Goal: Browse casually

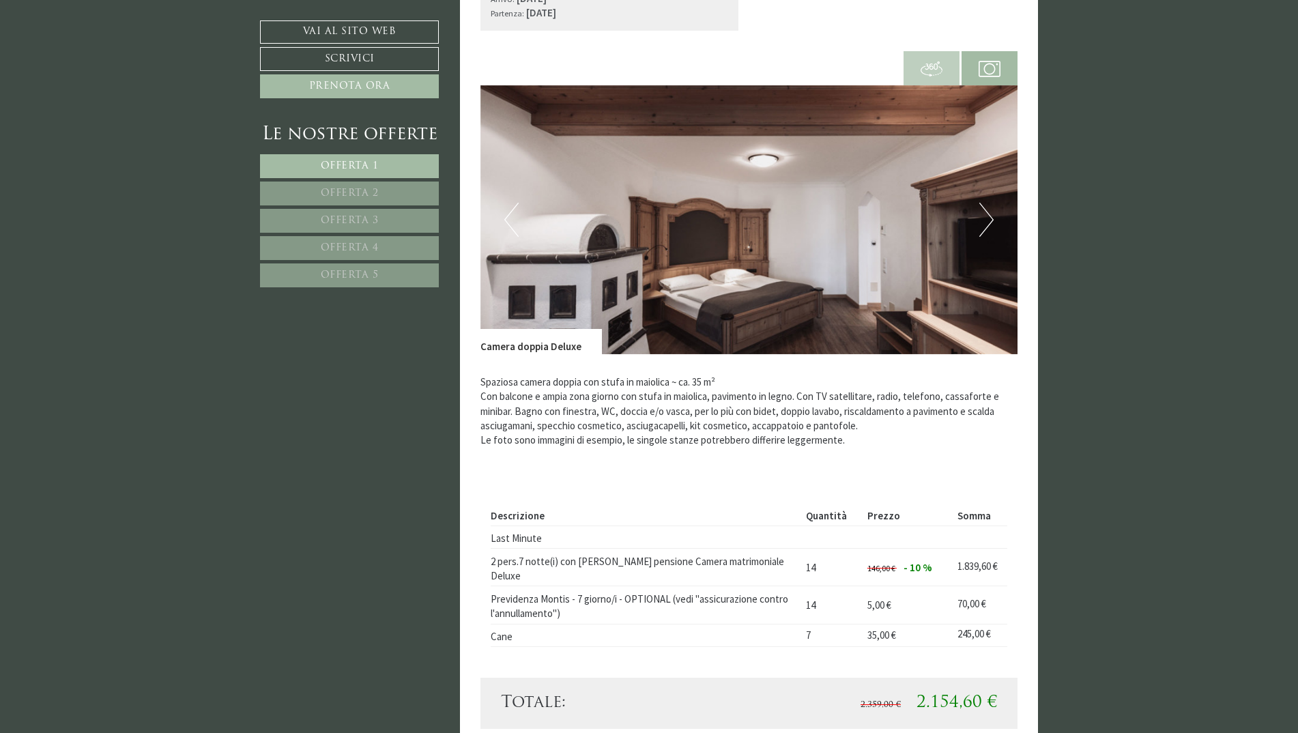
scroll to position [1092, 0]
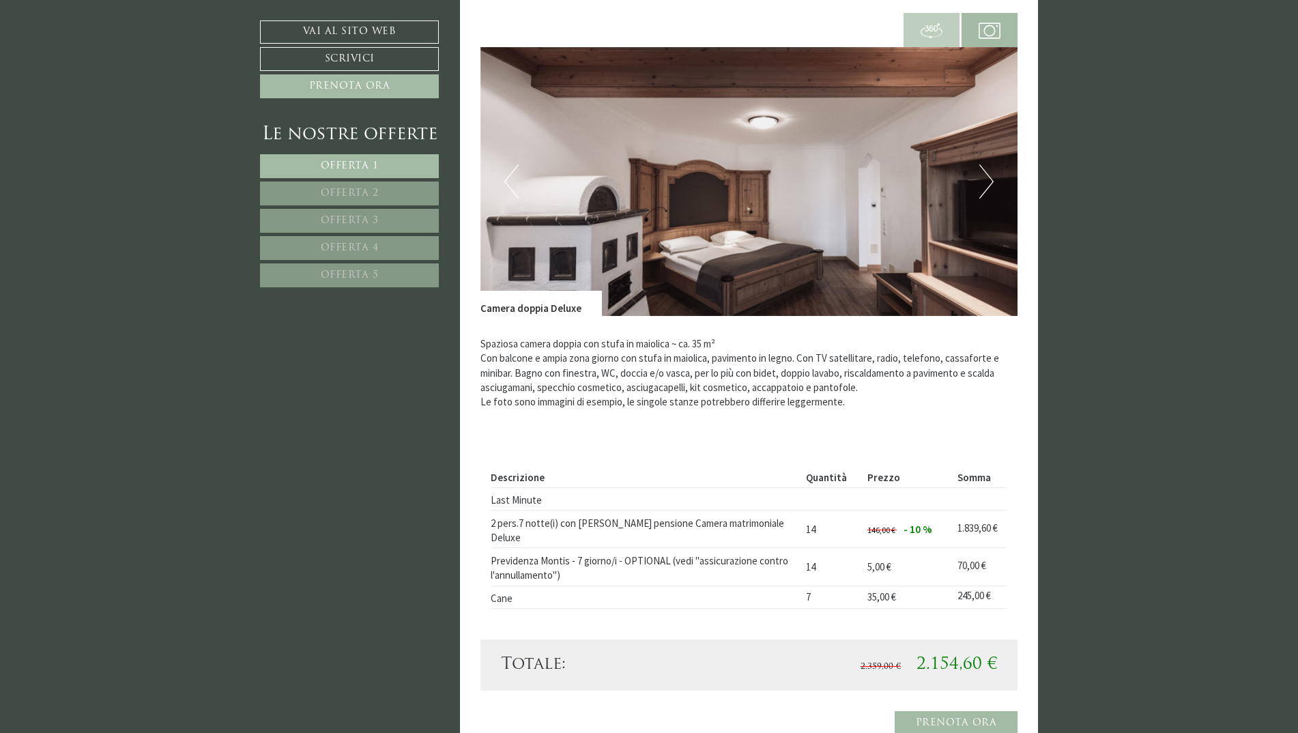
click at [850, 178] on button "Next" at bounding box center [987, 182] width 14 height 34
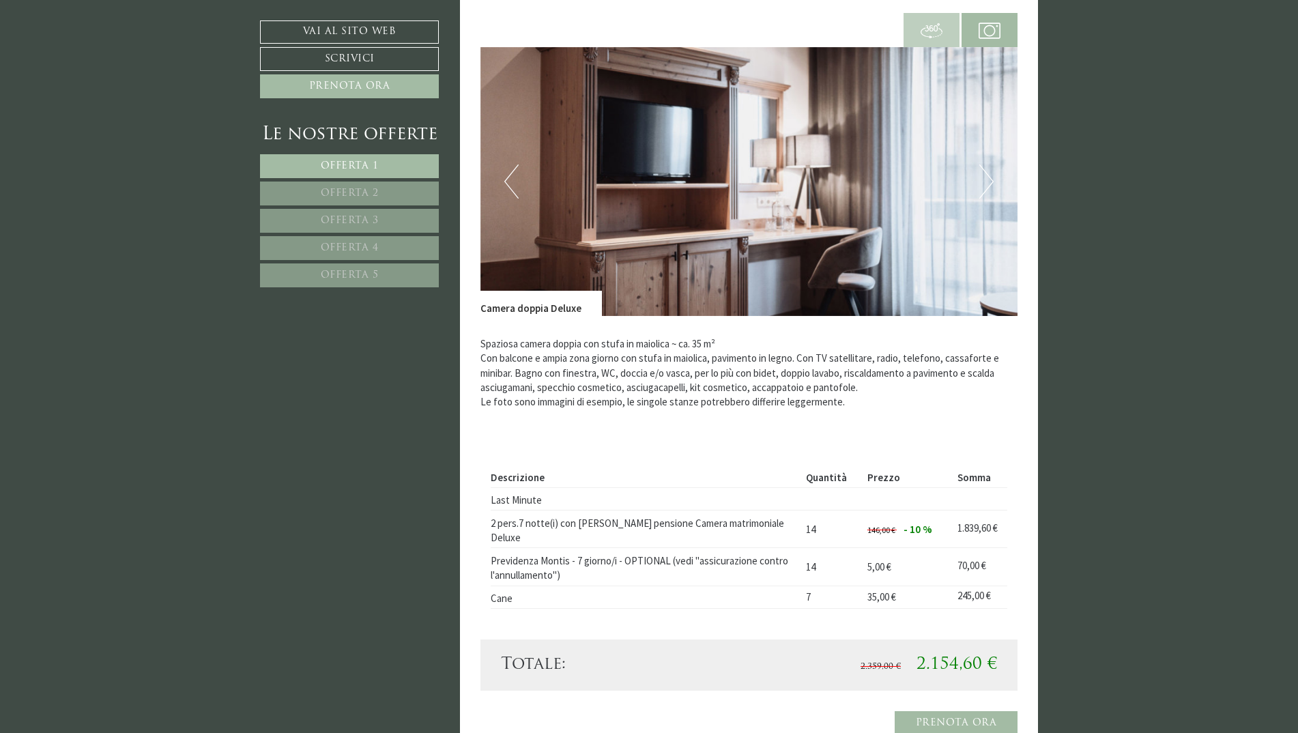
click at [850, 178] on button "Next" at bounding box center [987, 182] width 14 height 34
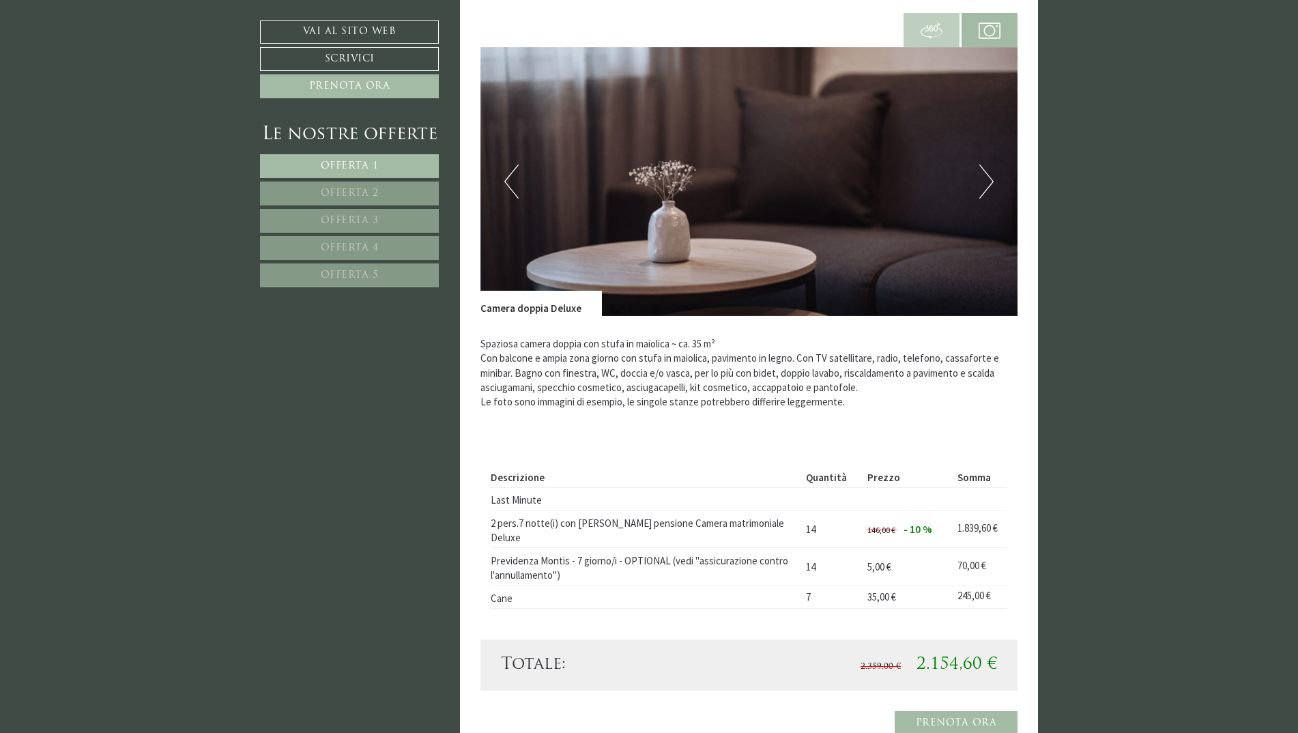
click at [850, 178] on button "Next" at bounding box center [987, 182] width 14 height 34
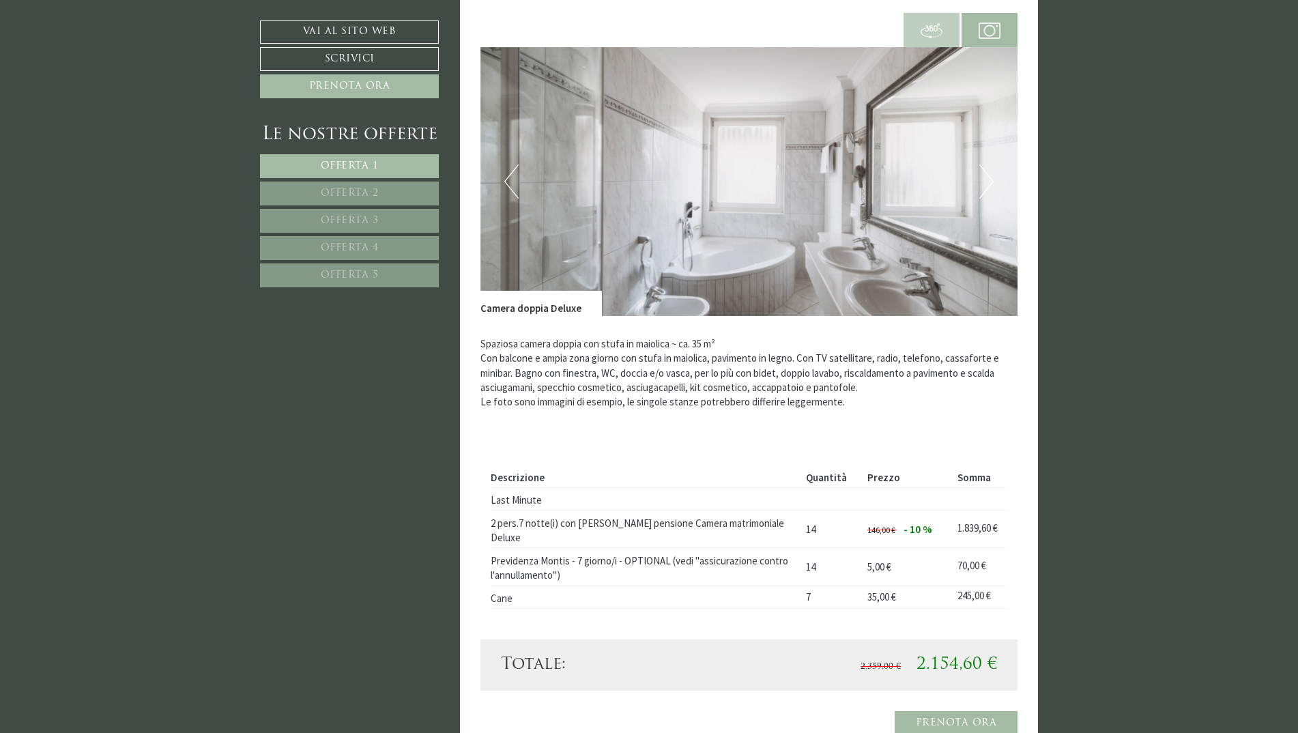
click at [850, 178] on button "Next" at bounding box center [987, 182] width 14 height 34
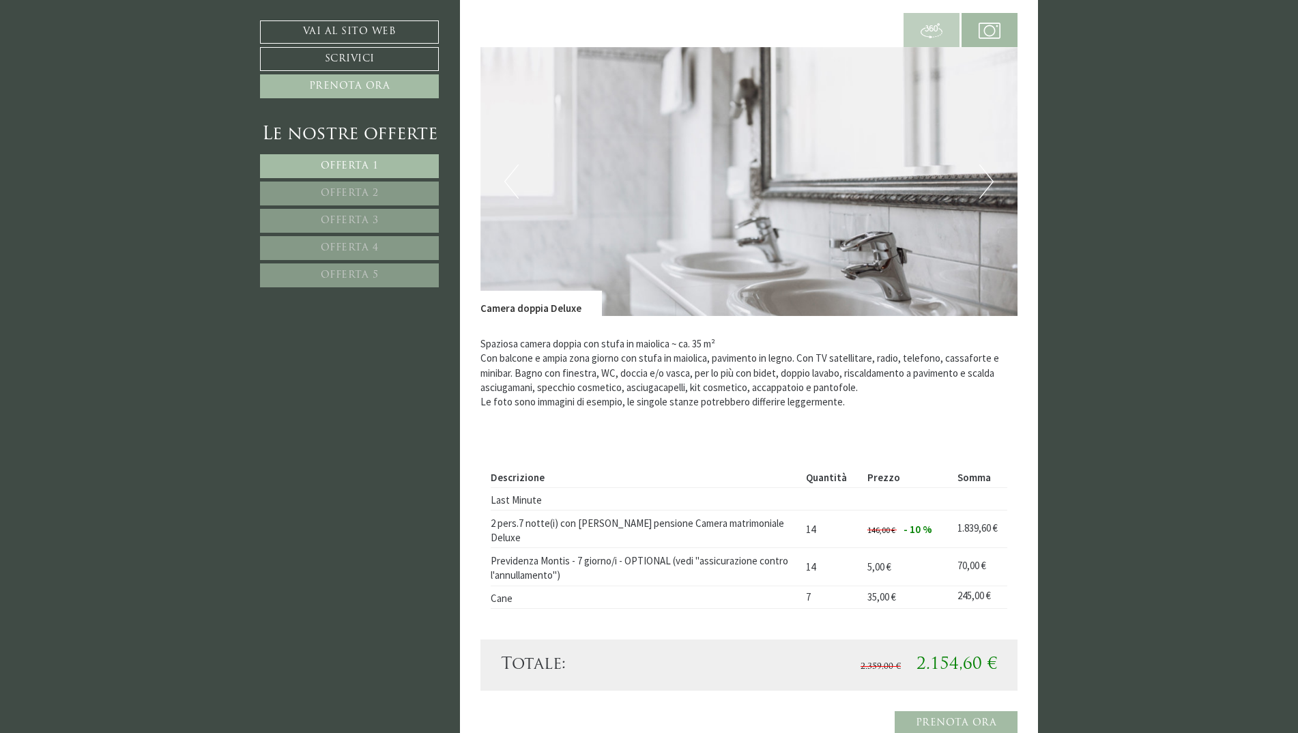
click at [850, 178] on button "Next" at bounding box center [987, 182] width 14 height 34
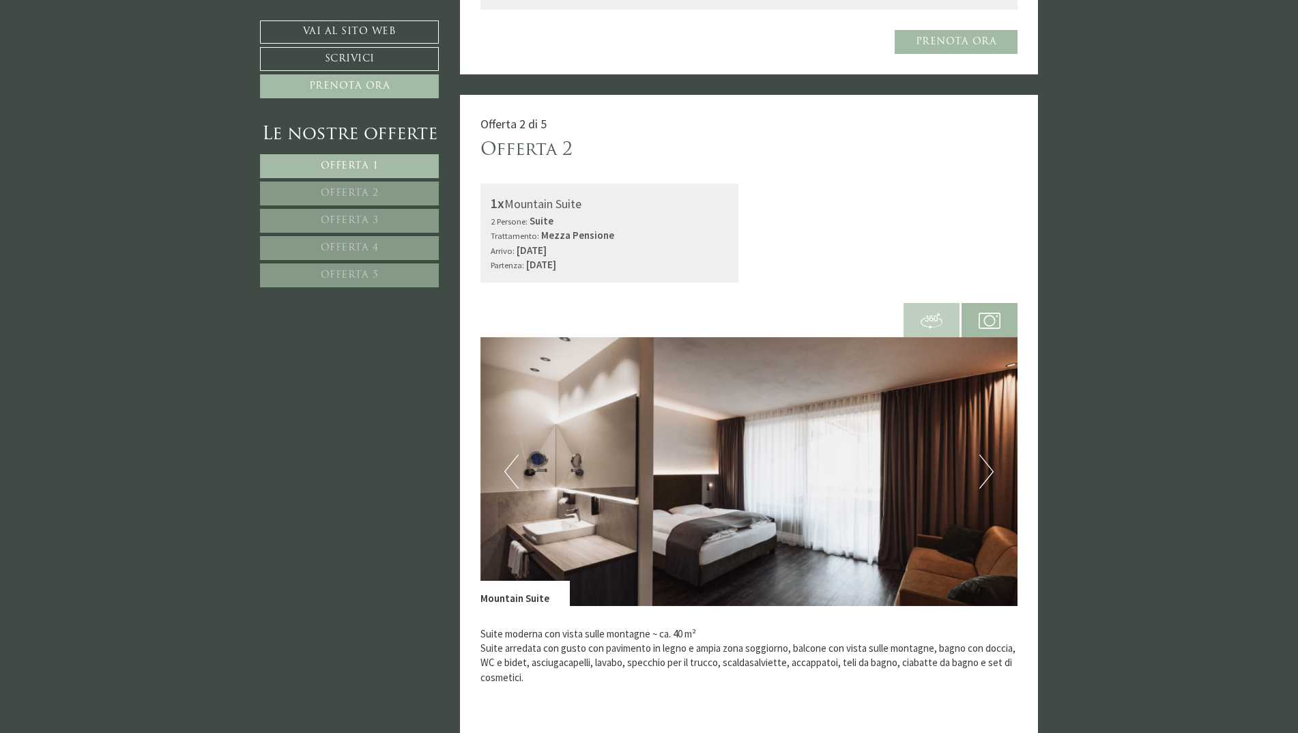
scroll to position [1775, 0]
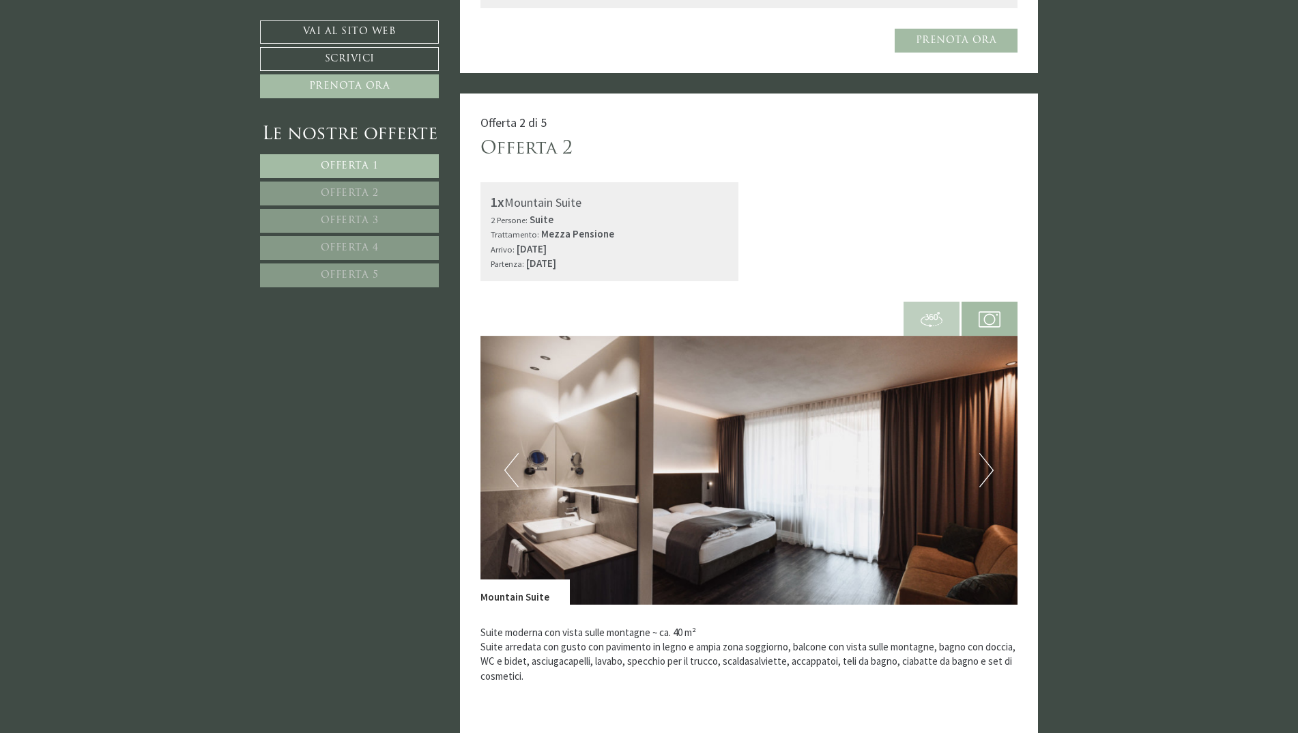
click at [850, 395] on button "Next" at bounding box center [987, 470] width 14 height 34
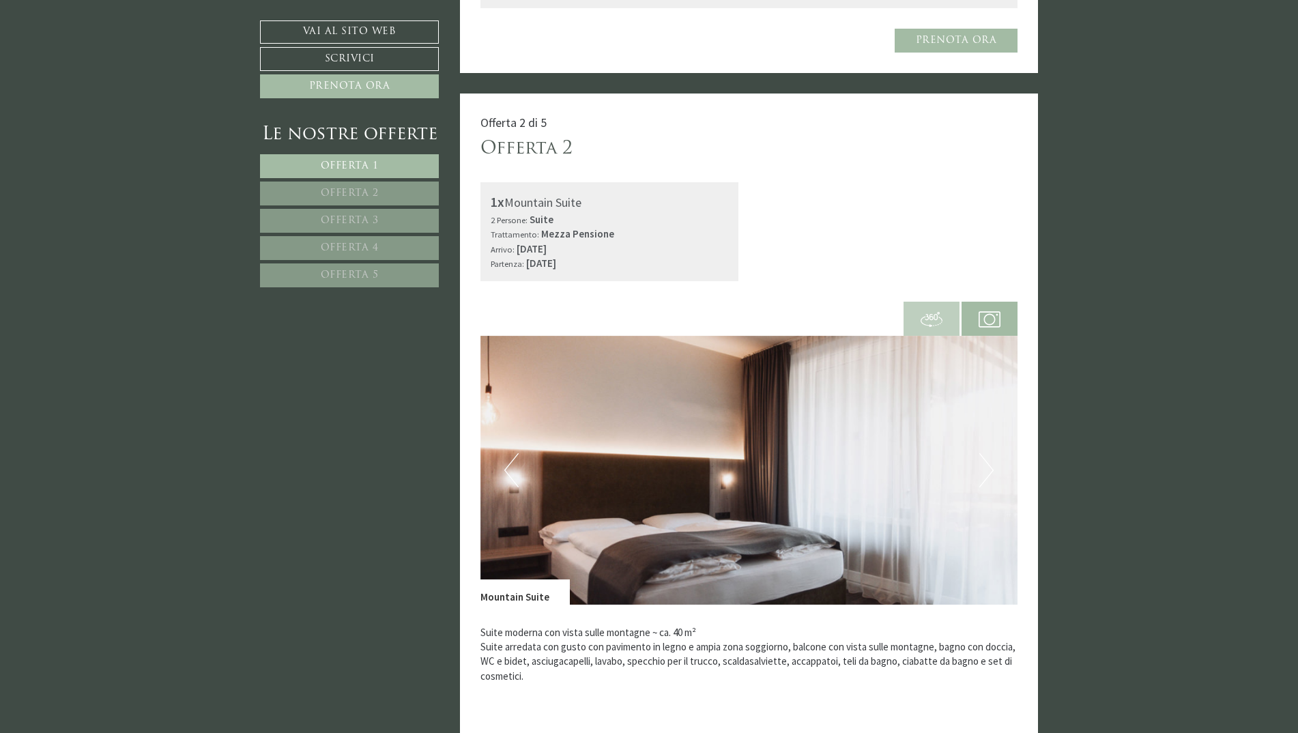
click at [850, 395] on button "Next" at bounding box center [987, 470] width 14 height 34
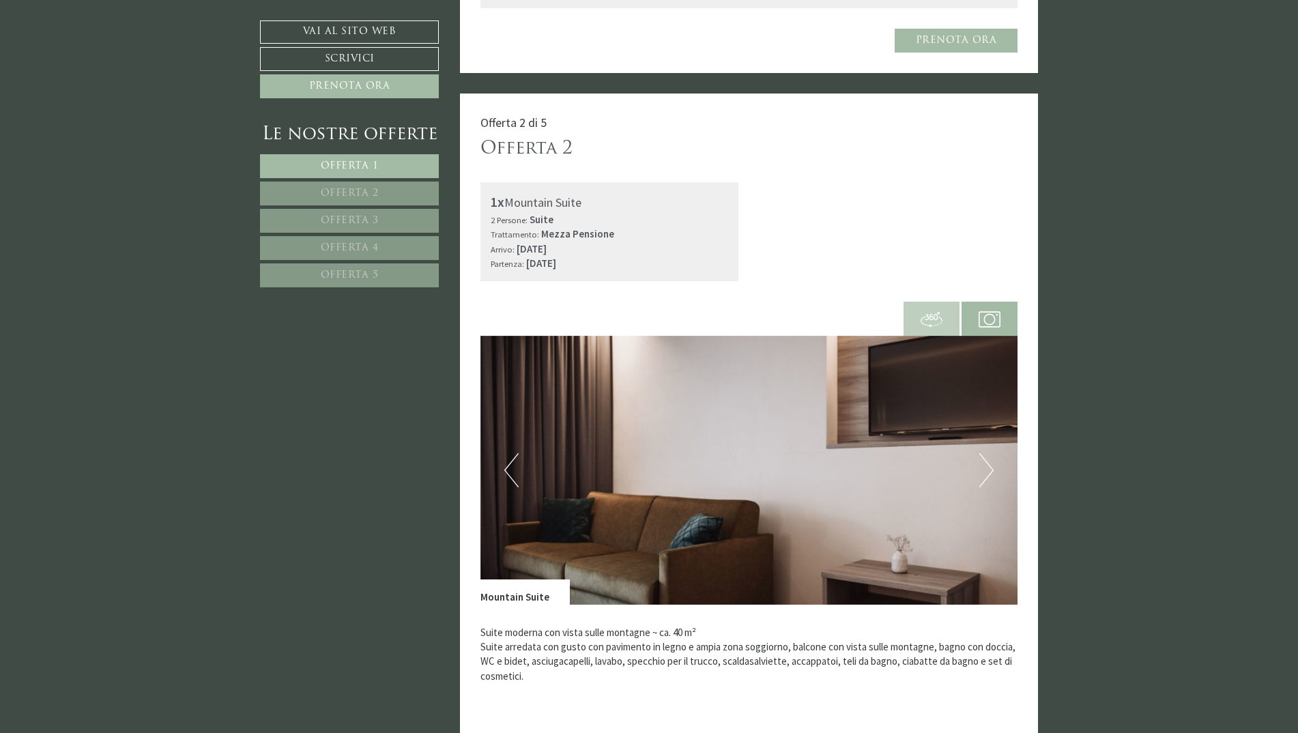
click at [850, 395] on button "Next" at bounding box center [987, 470] width 14 height 34
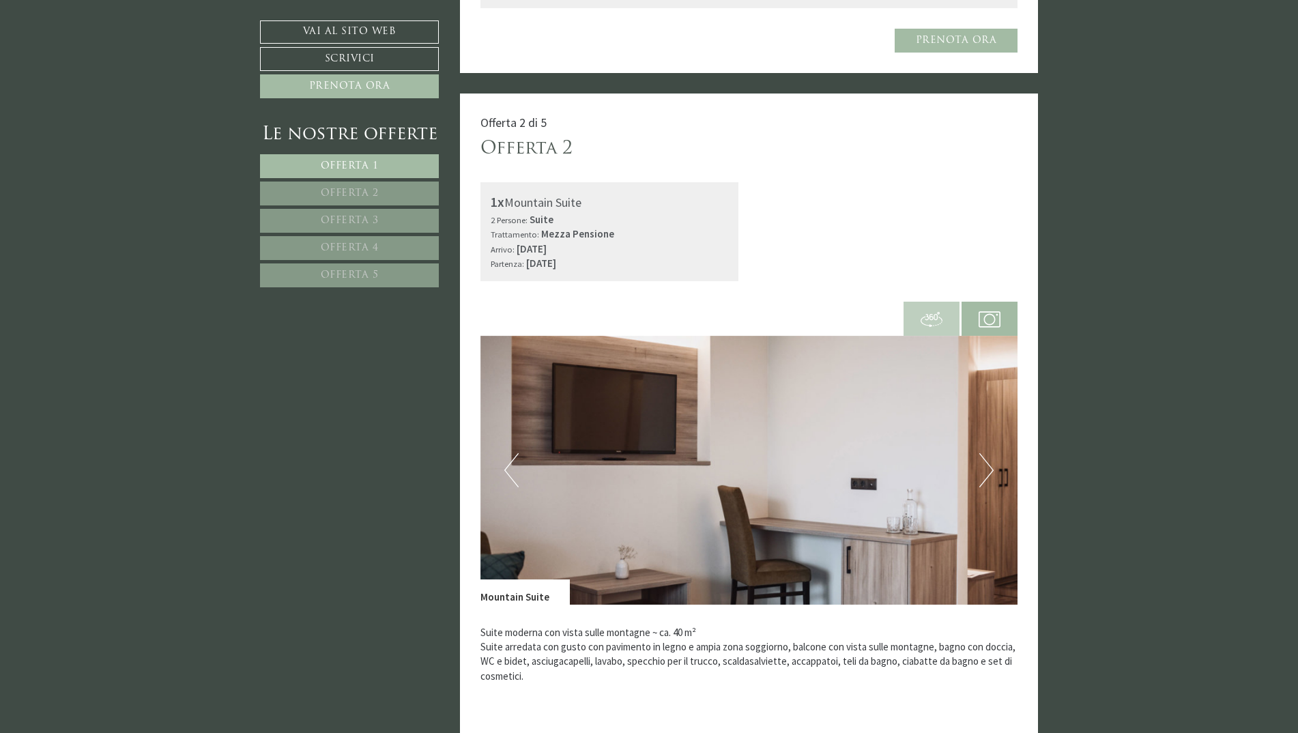
click at [850, 395] on button "Next" at bounding box center [987, 470] width 14 height 34
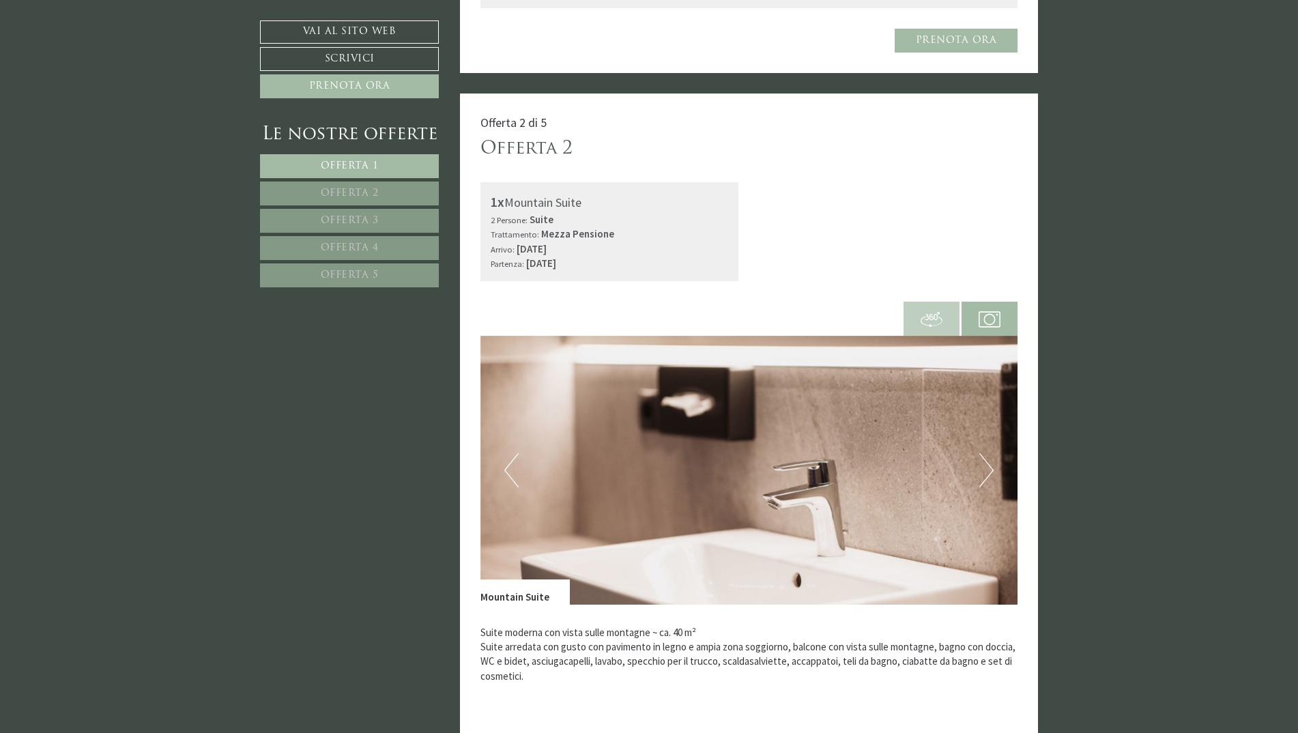
click at [850, 395] on button "Next" at bounding box center [987, 470] width 14 height 34
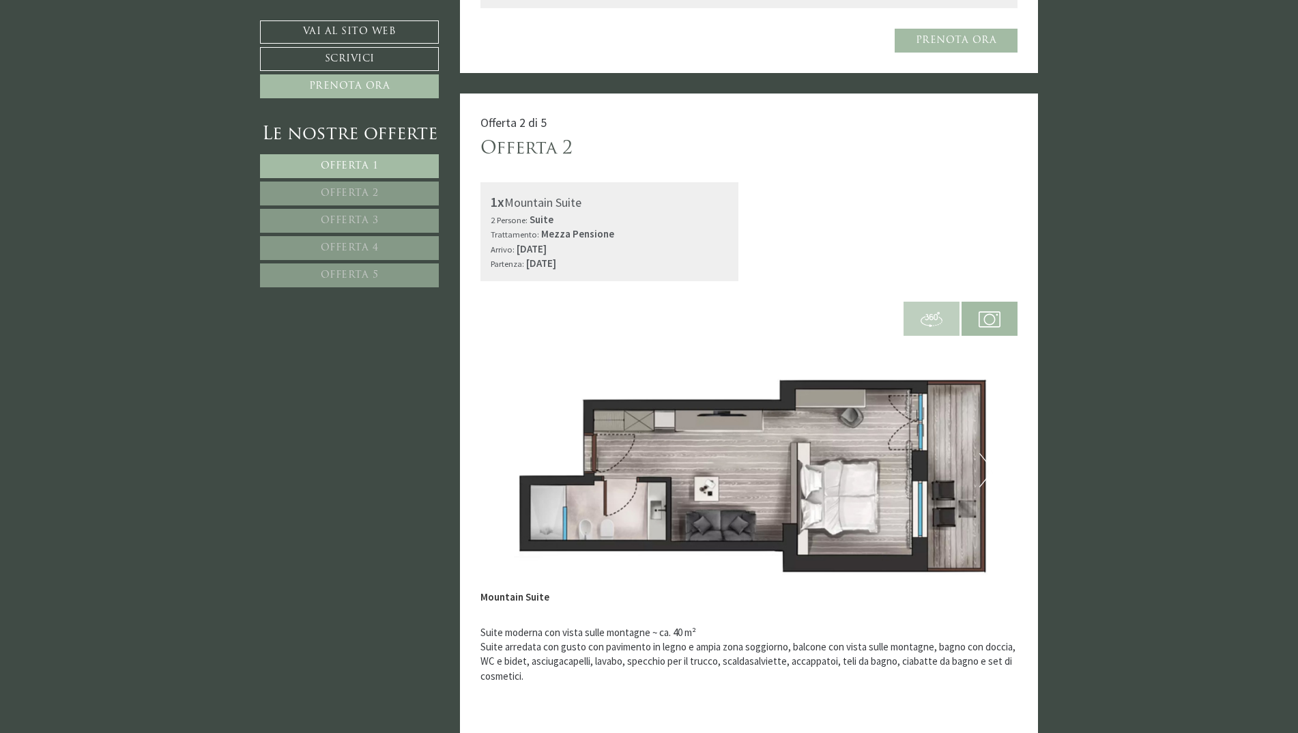
click at [850, 395] on button "Next" at bounding box center [987, 470] width 14 height 34
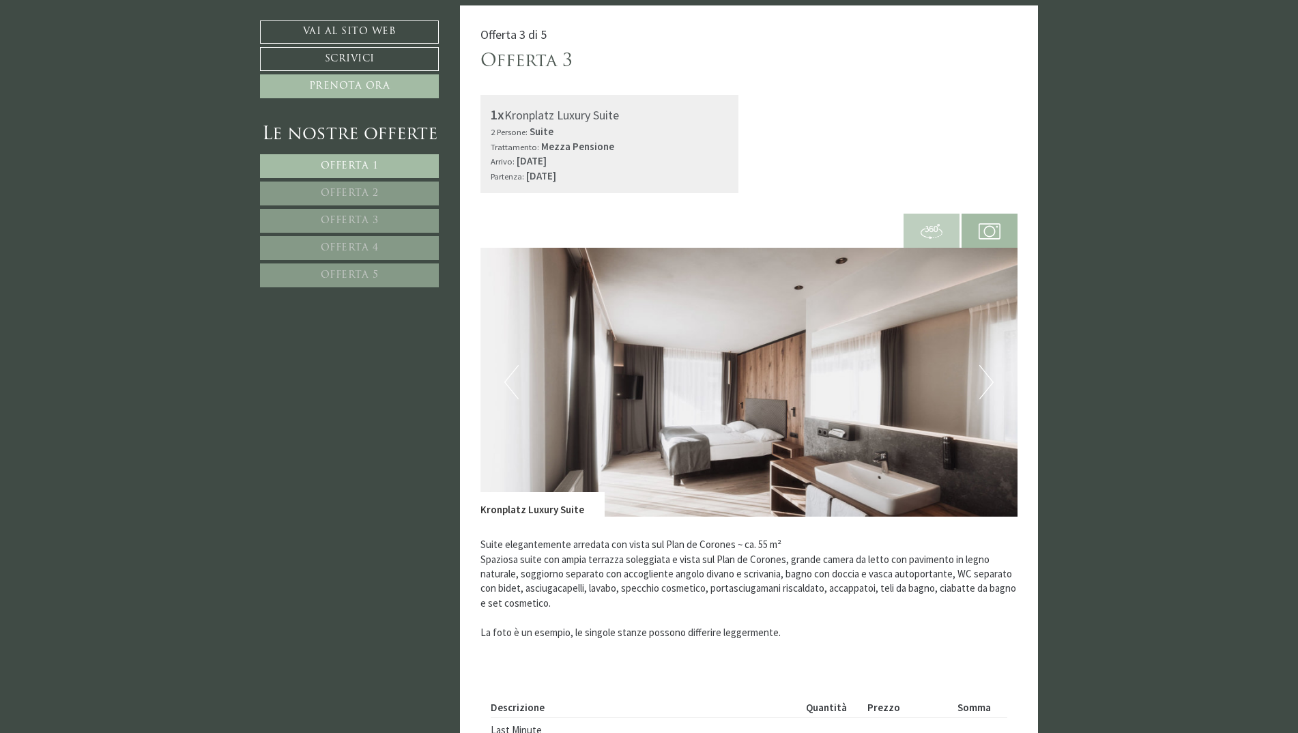
scroll to position [2799, 0]
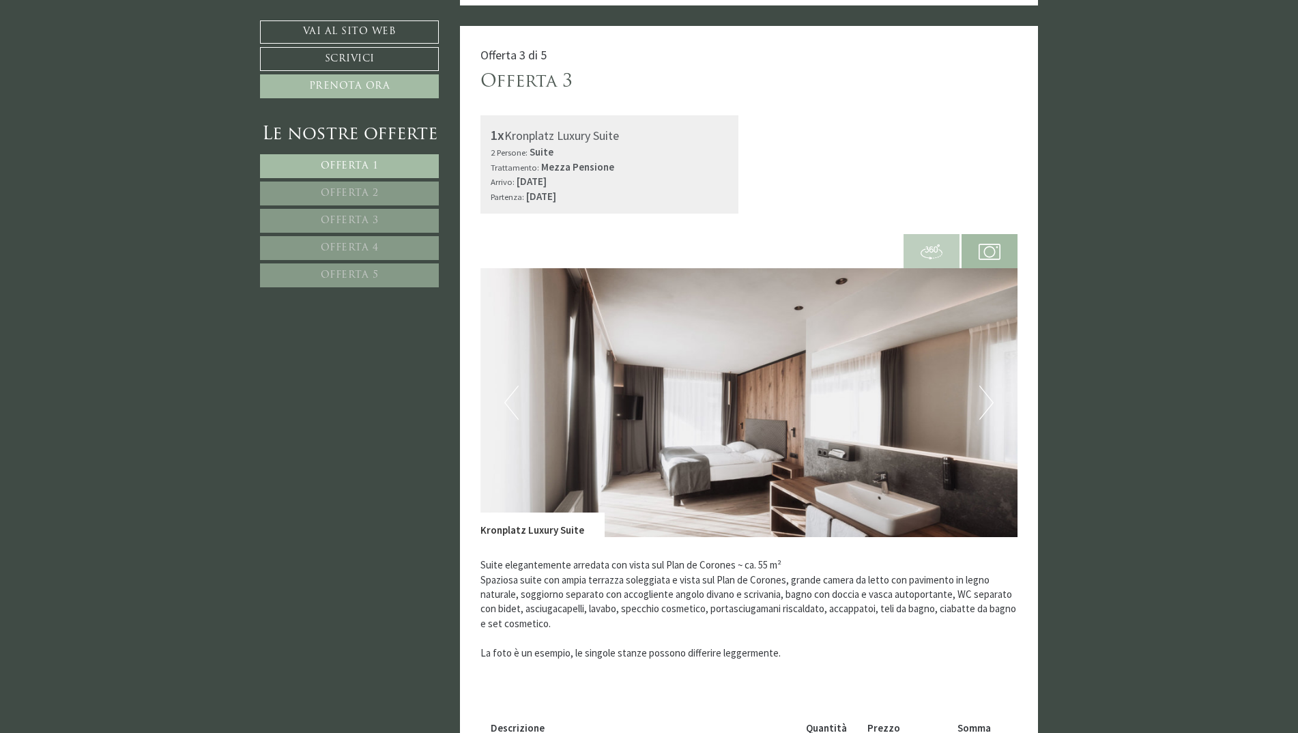
click at [850, 388] on button "Next" at bounding box center [987, 403] width 14 height 34
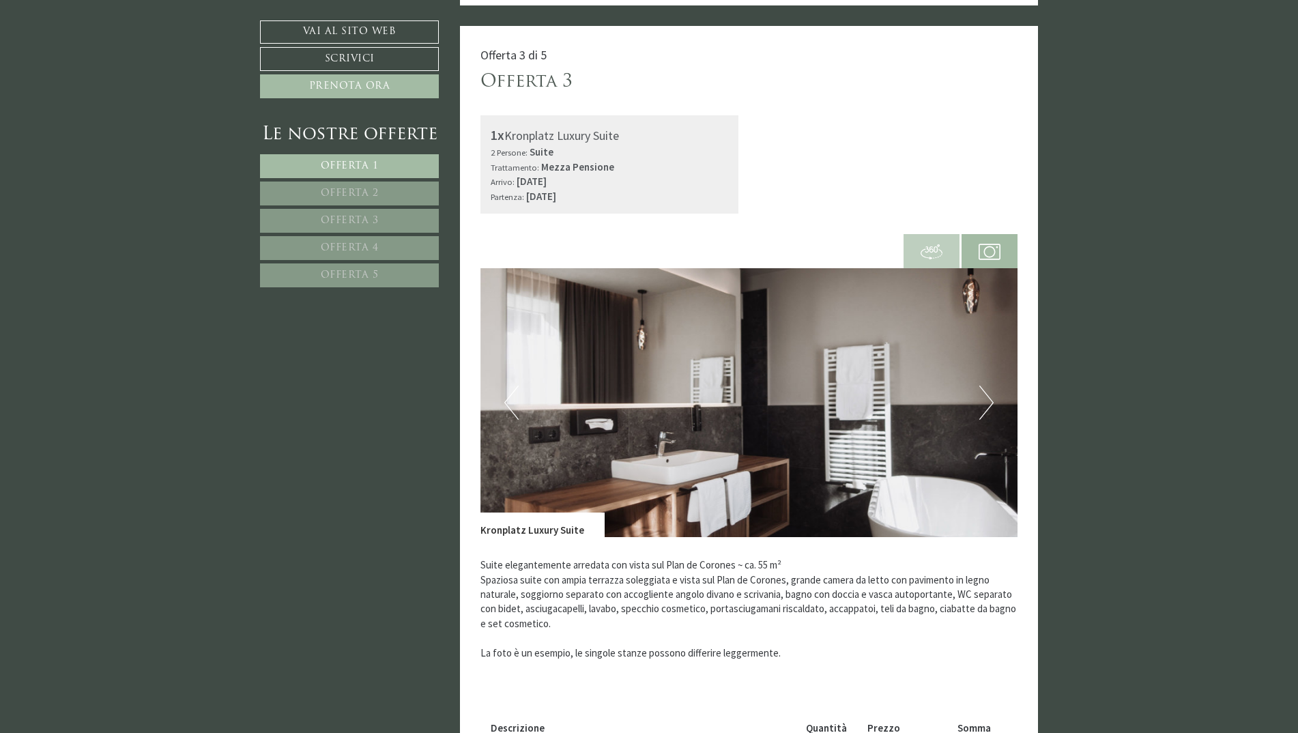
click at [850, 388] on button "Next" at bounding box center [987, 403] width 14 height 34
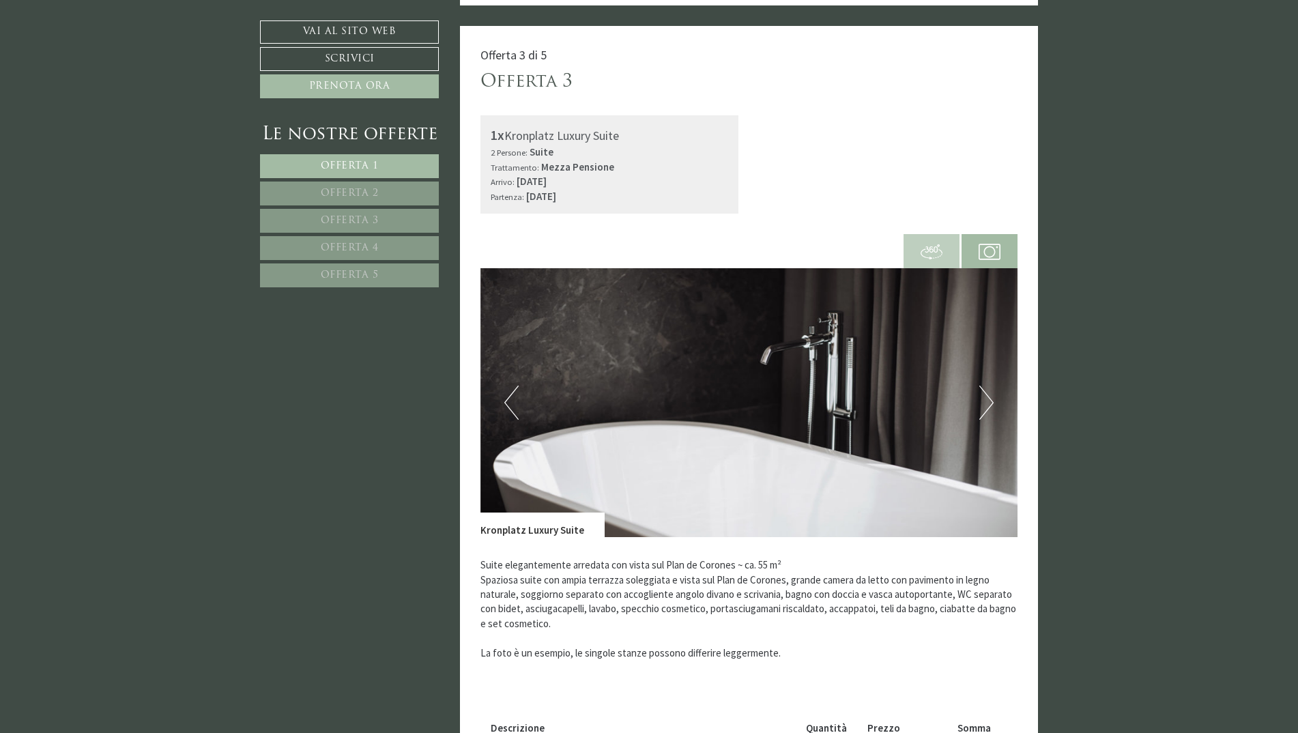
click at [850, 388] on button "Next" at bounding box center [987, 403] width 14 height 34
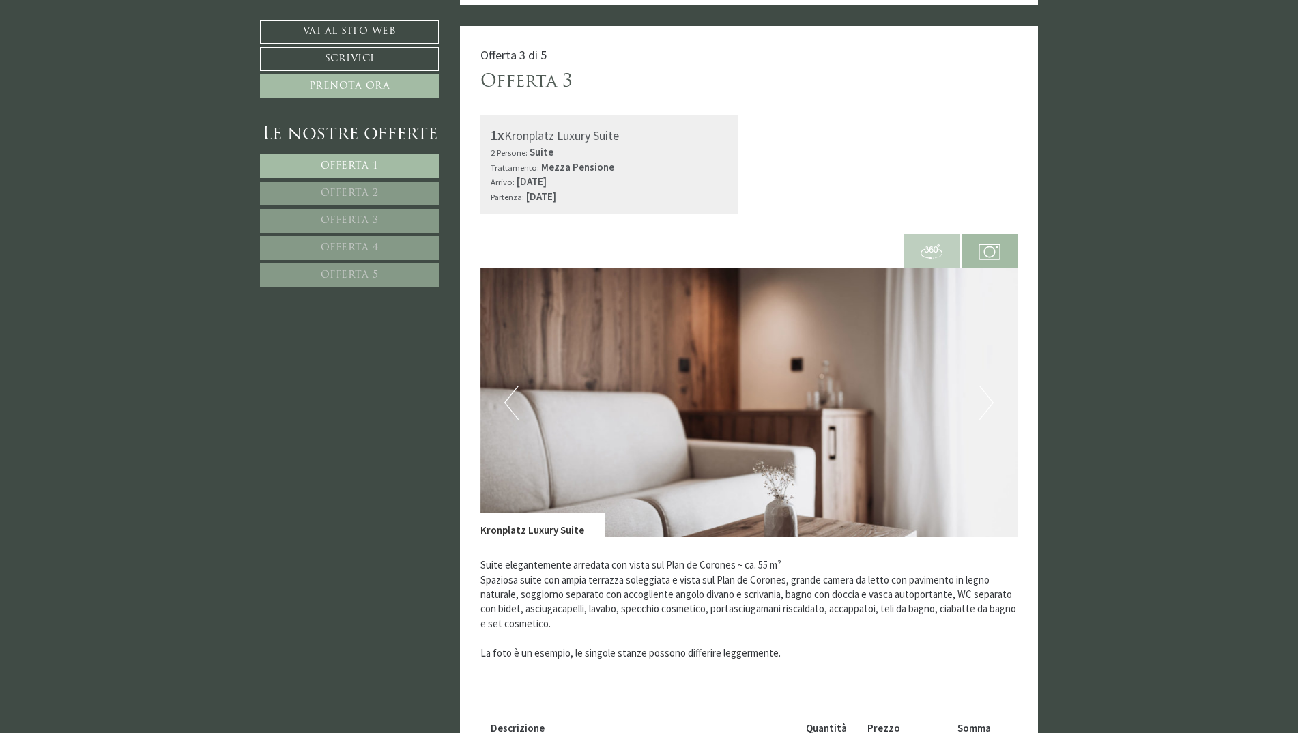
click at [850, 388] on button "Next" at bounding box center [987, 403] width 14 height 34
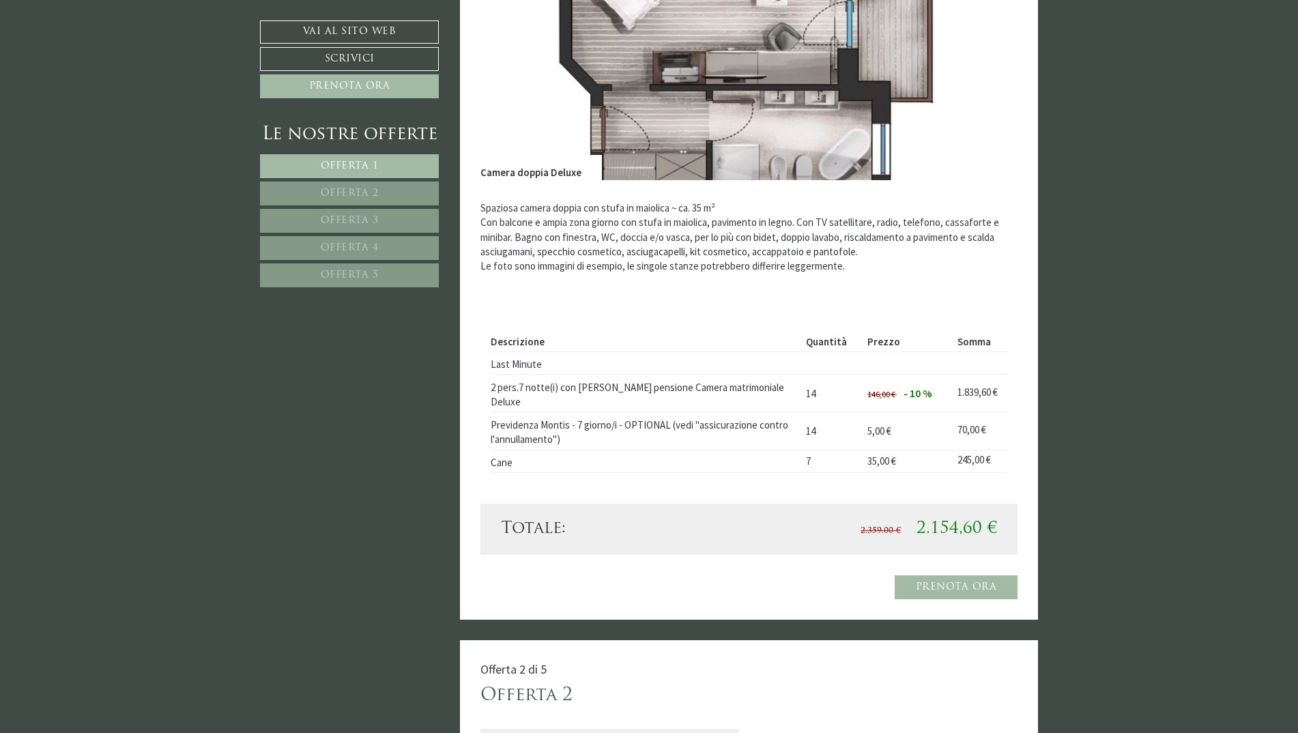
scroll to position [1229, 0]
